Goal: Transaction & Acquisition: Purchase product/service

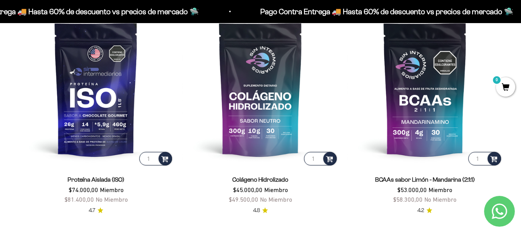
scroll to position [522, 0]
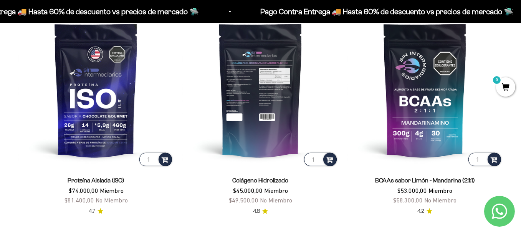
click at [267, 103] on img at bounding box center [260, 89] width 155 height 155
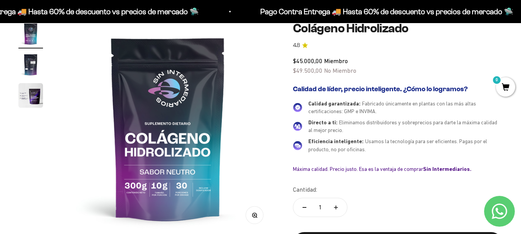
scroll to position [77, 0]
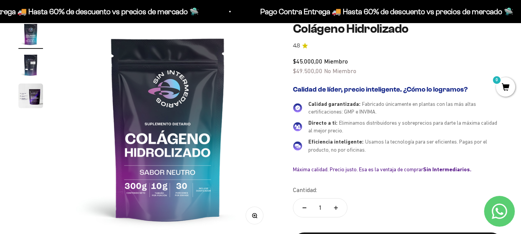
click at [30, 64] on img "Ir al artículo 2" at bounding box center [30, 65] width 25 height 25
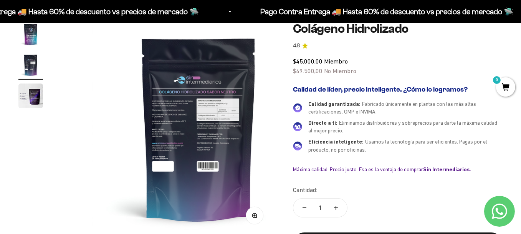
scroll to position [0, 218]
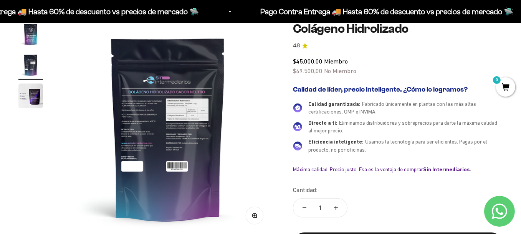
click at [257, 219] on button "Zoom" at bounding box center [254, 215] width 17 height 17
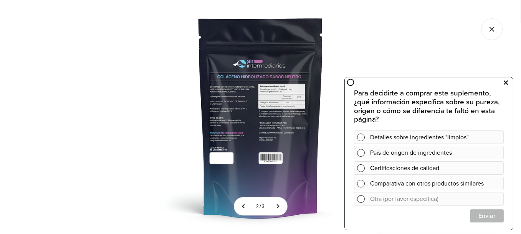
click at [503, 81] on button at bounding box center [506, 82] width 14 height 12
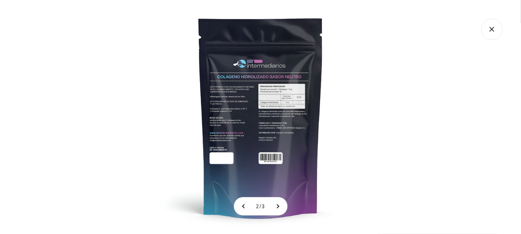
click at [494, 25] on icon "Cerrar galería" at bounding box center [492, 29] width 22 height 22
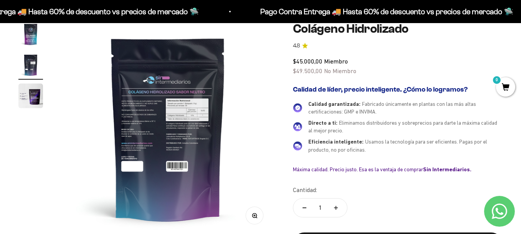
click at [22, 99] on img "Ir al artículo 3" at bounding box center [30, 95] width 25 height 25
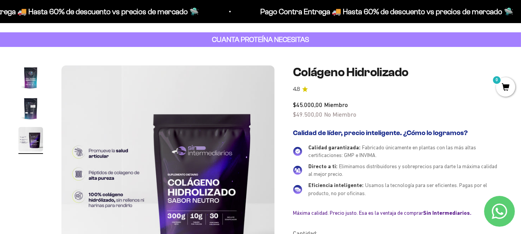
scroll to position [0, 0]
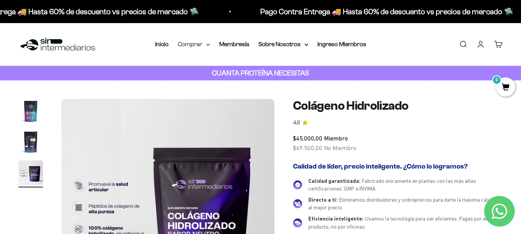
click at [205, 42] on summary "Comprar" at bounding box center [194, 44] width 32 height 10
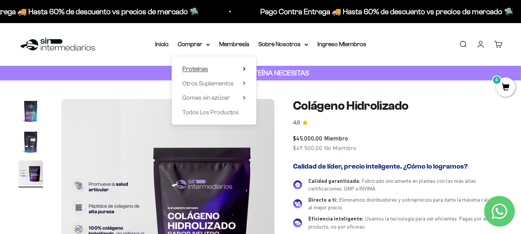
click at [192, 66] on span "Proteínas" at bounding box center [195, 68] width 26 height 7
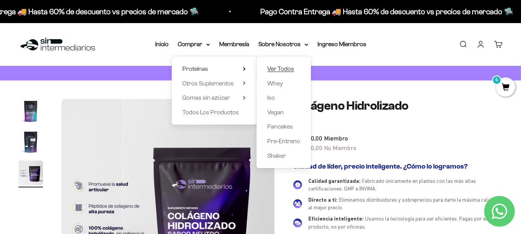
click at [279, 69] on span "Ver Todos" at bounding box center [280, 68] width 27 height 7
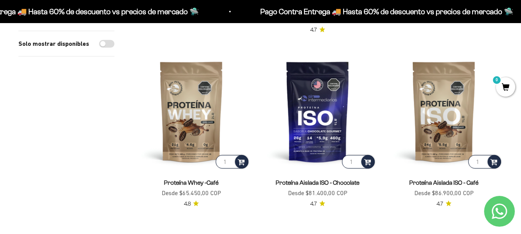
scroll to position [436, 0]
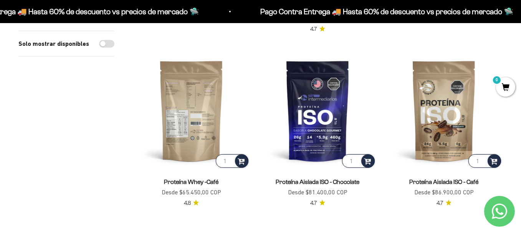
click at [201, 117] on img at bounding box center [191, 110] width 117 height 117
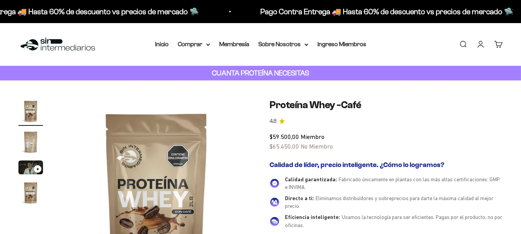
click at [33, 144] on img "Ir al artículo 2" at bounding box center [30, 141] width 25 height 25
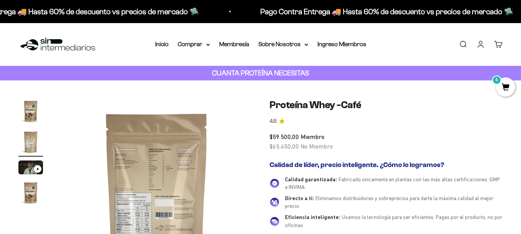
scroll to position [0, 194]
click at [140, 174] on img at bounding box center [157, 194] width 190 height 190
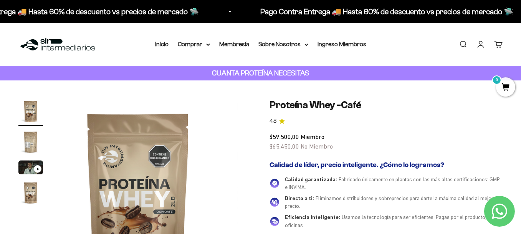
scroll to position [0, 0]
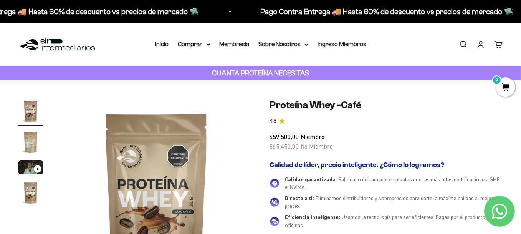
click at [36, 136] on img "Ir al artículo 2" at bounding box center [30, 141] width 25 height 25
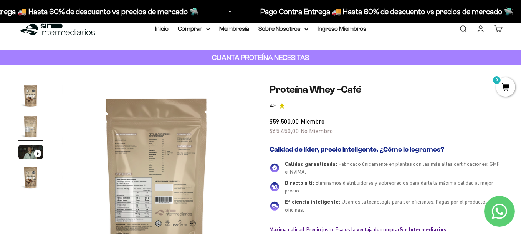
scroll to position [61, 0]
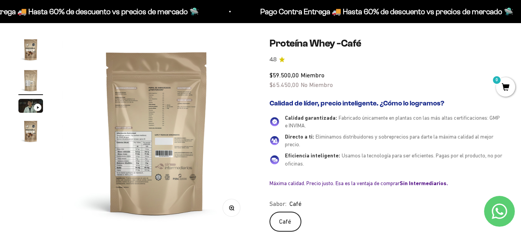
click at [232, 211] on button "Zoom" at bounding box center [231, 207] width 17 height 17
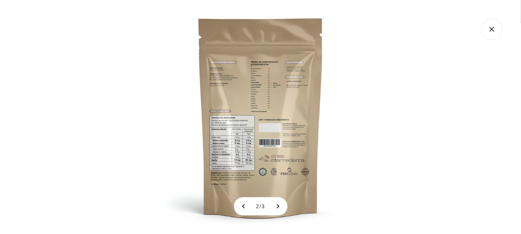
click at [252, 93] on img at bounding box center [261, 117] width 234 height 234
